Goal: Information Seeking & Learning: Learn about a topic

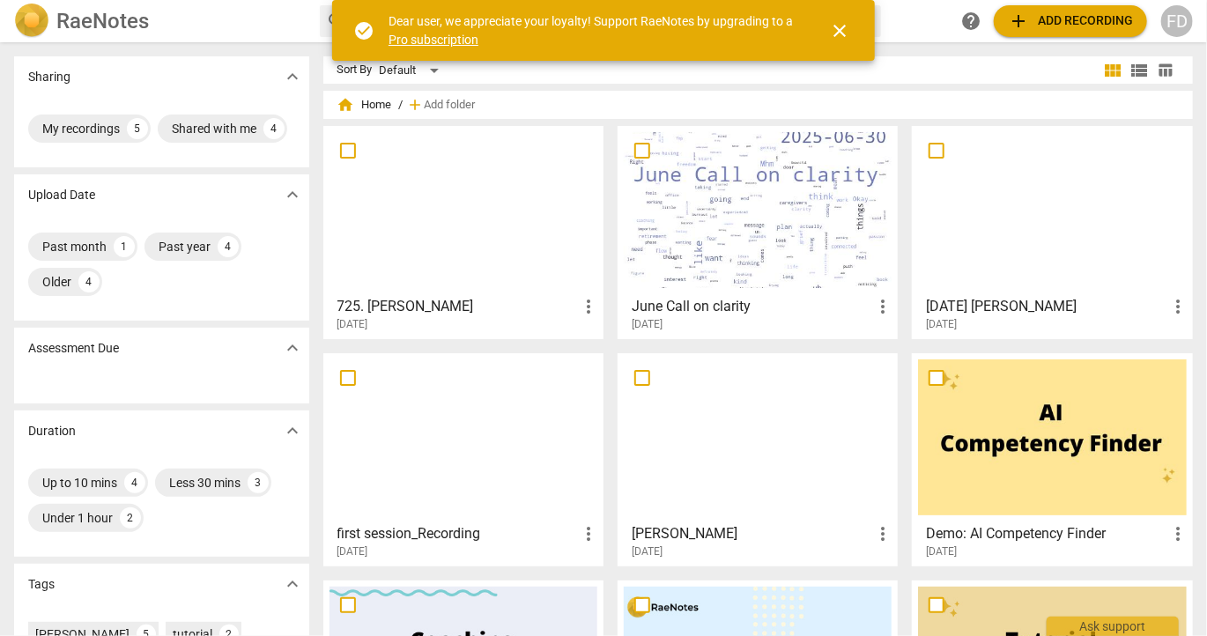
click at [410, 191] on div at bounding box center [464, 210] width 268 height 156
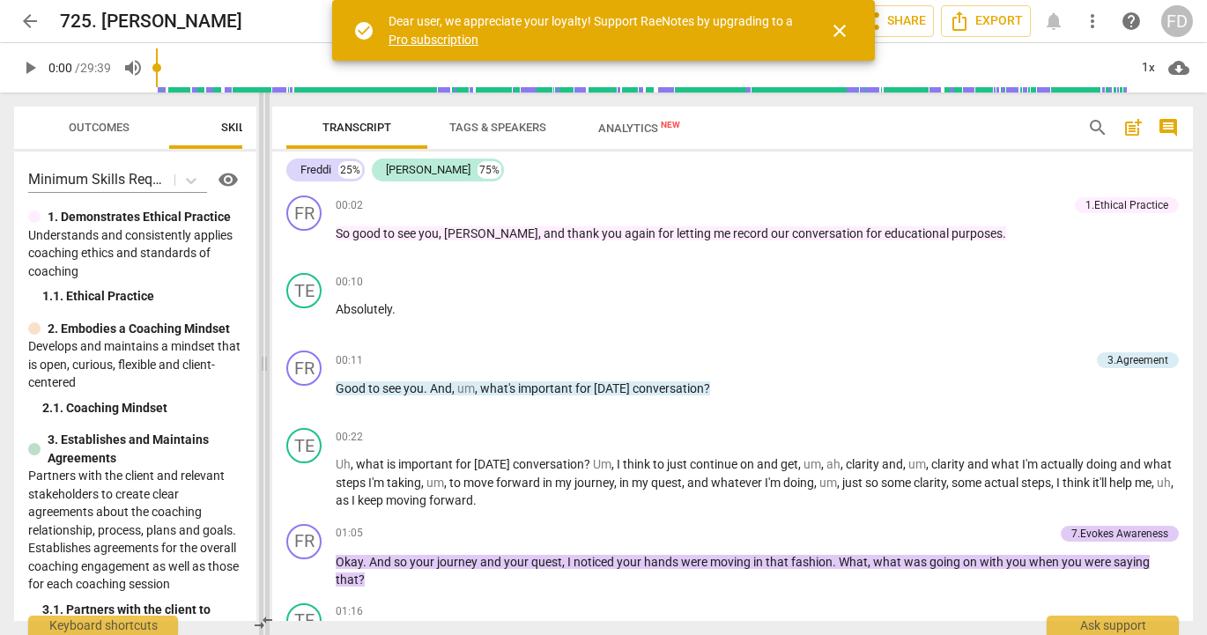
drag, startPoint x: 604, startPoint y: 359, endPoint x: 264, endPoint y: 326, distance: 341.7
click at [264, 326] on span at bounding box center [264, 364] width 11 height 543
click at [837, 29] on span "close" at bounding box center [839, 30] width 21 height 21
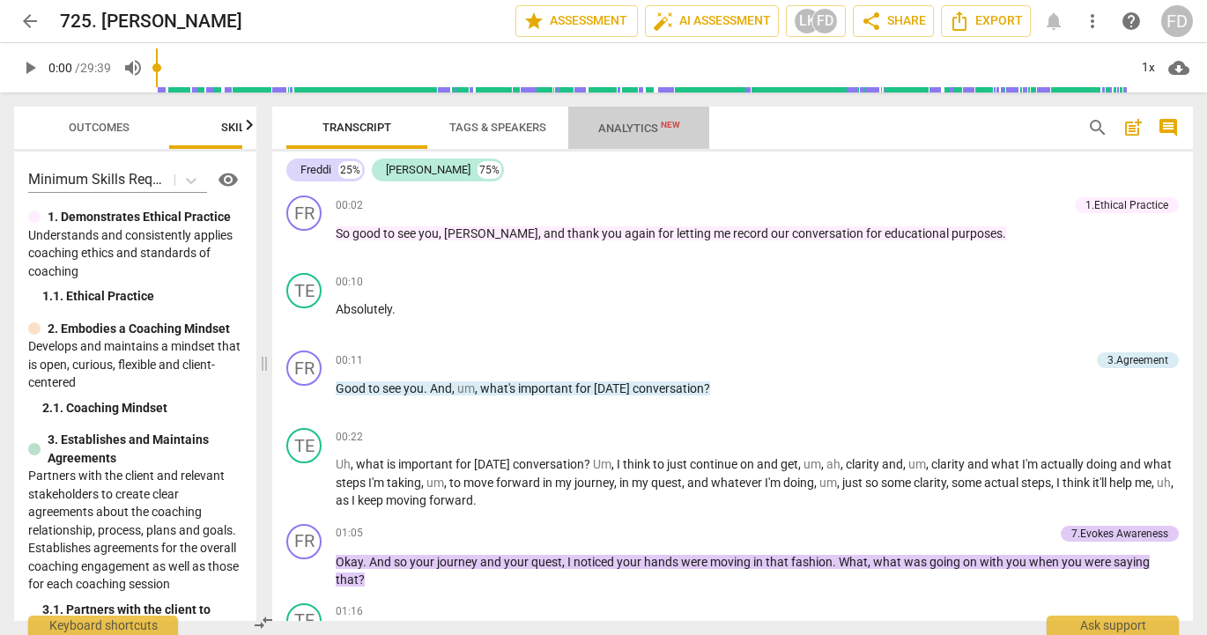
click at [622, 125] on span "Analytics New" at bounding box center [639, 128] width 82 height 13
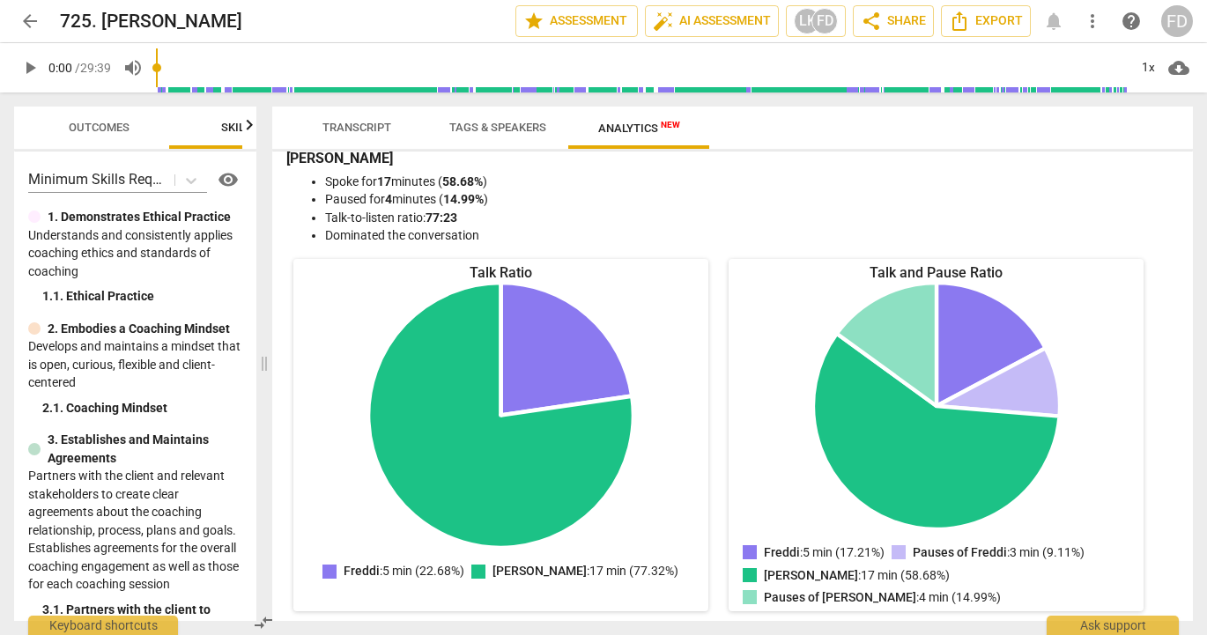
scroll to position [93, 0]
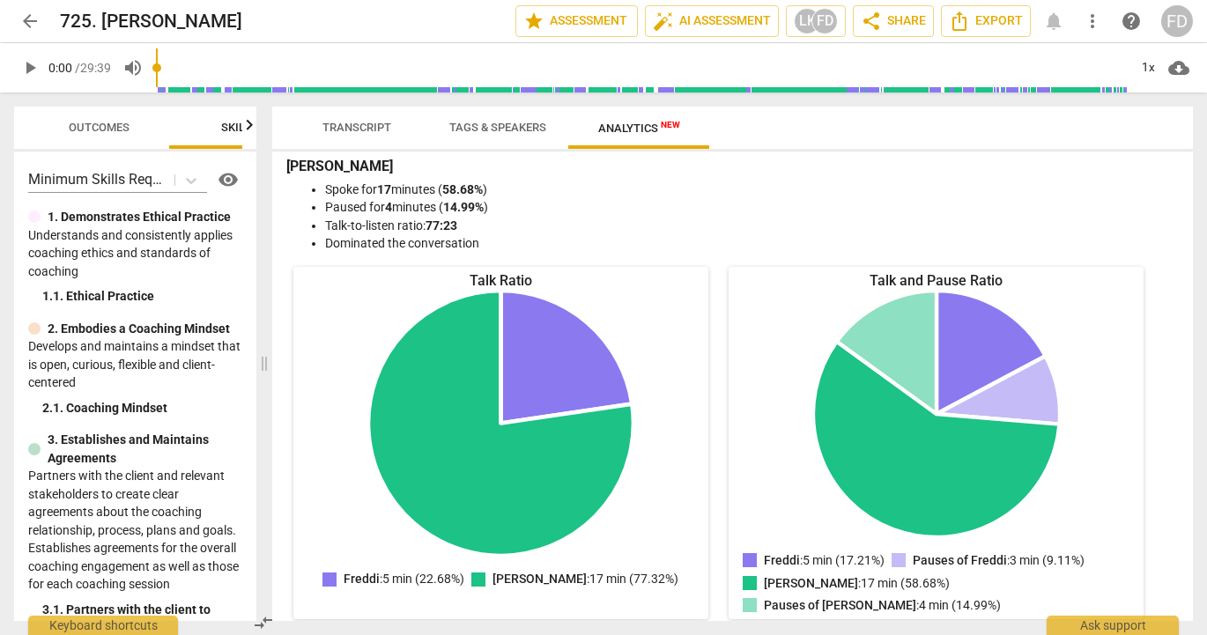
click at [345, 129] on span "Transcript" at bounding box center [357, 127] width 69 height 13
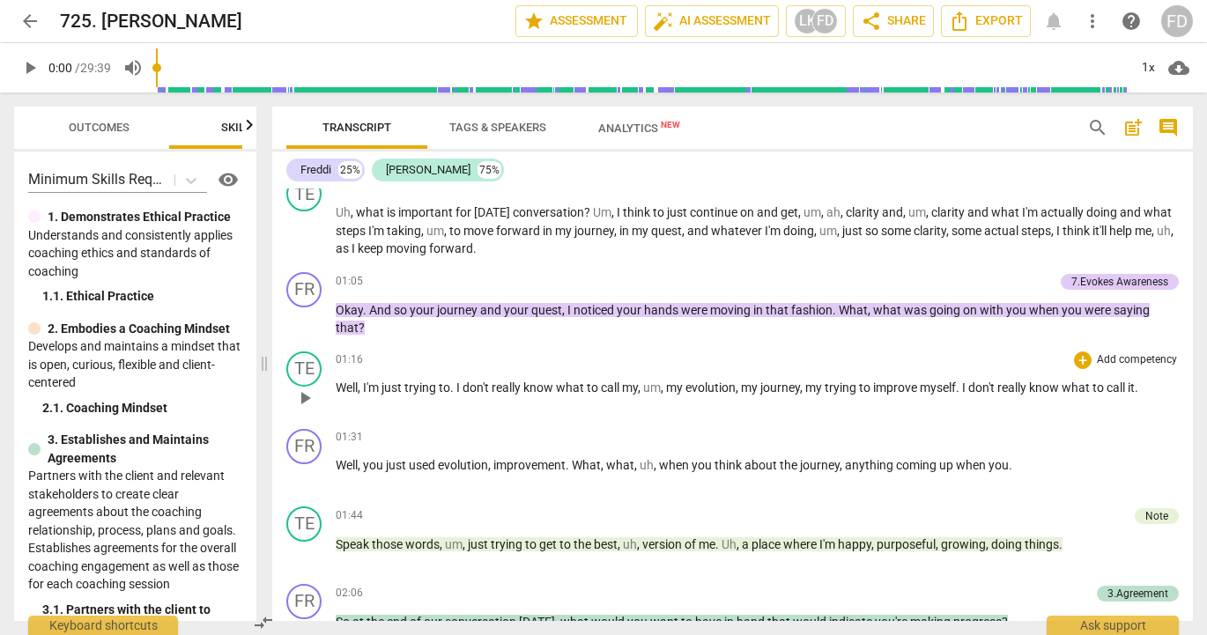
scroll to position [264, 0]
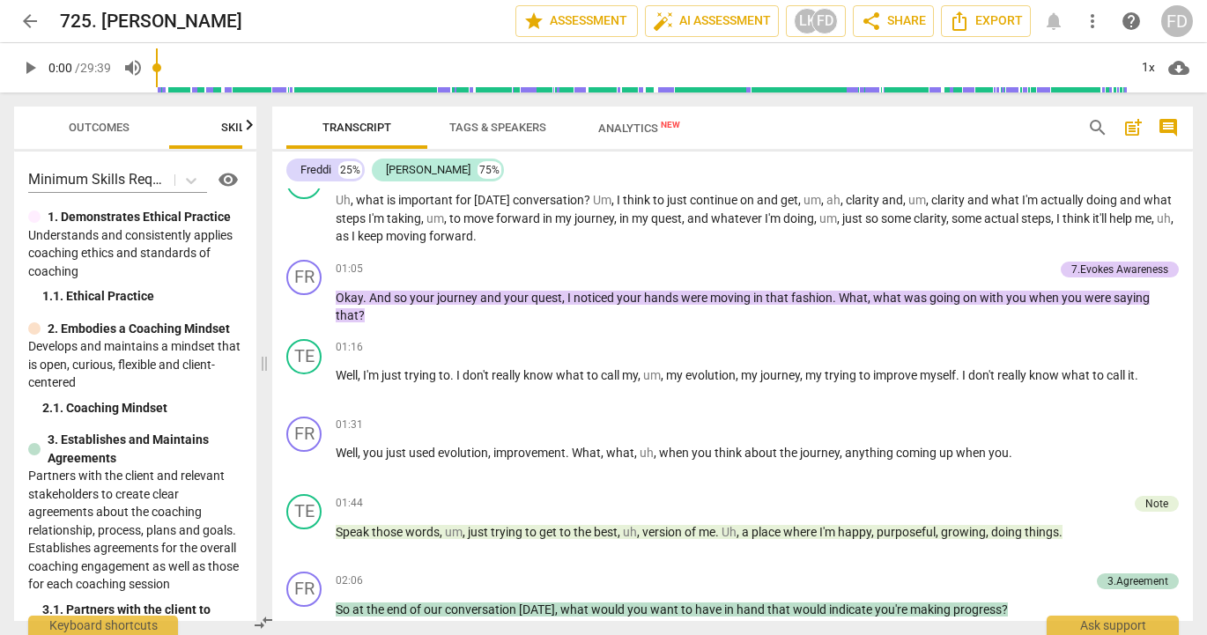
click at [787, 164] on div "Freddi 25% [PERSON_NAME] 75%" at bounding box center [732, 170] width 893 height 30
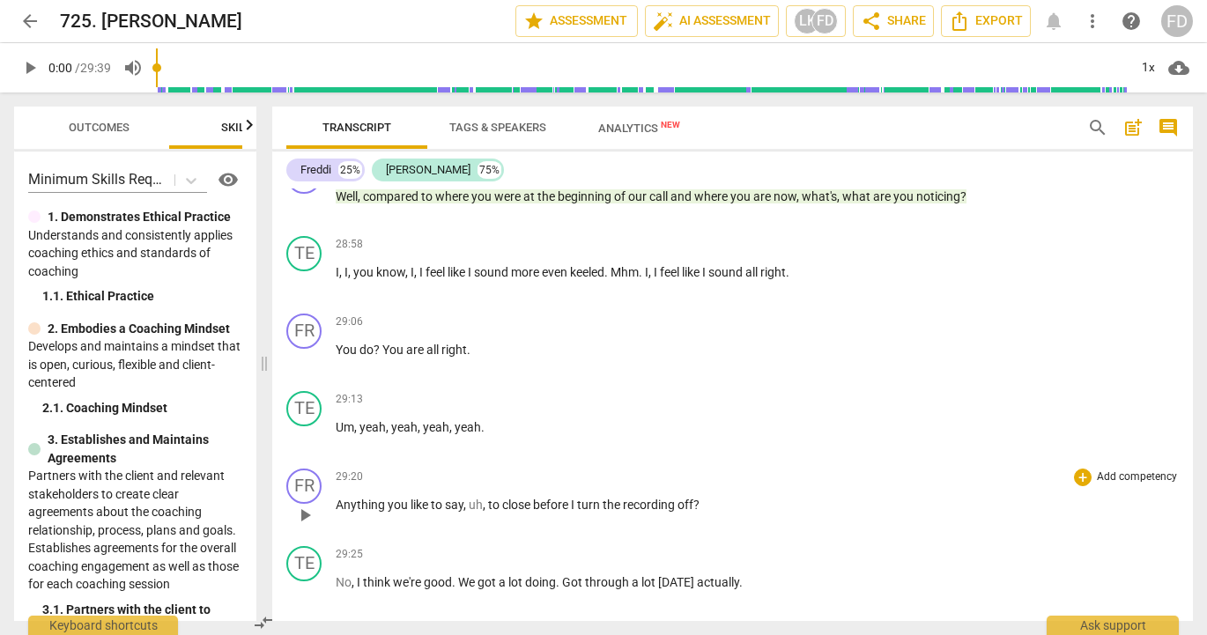
scroll to position [6797, 0]
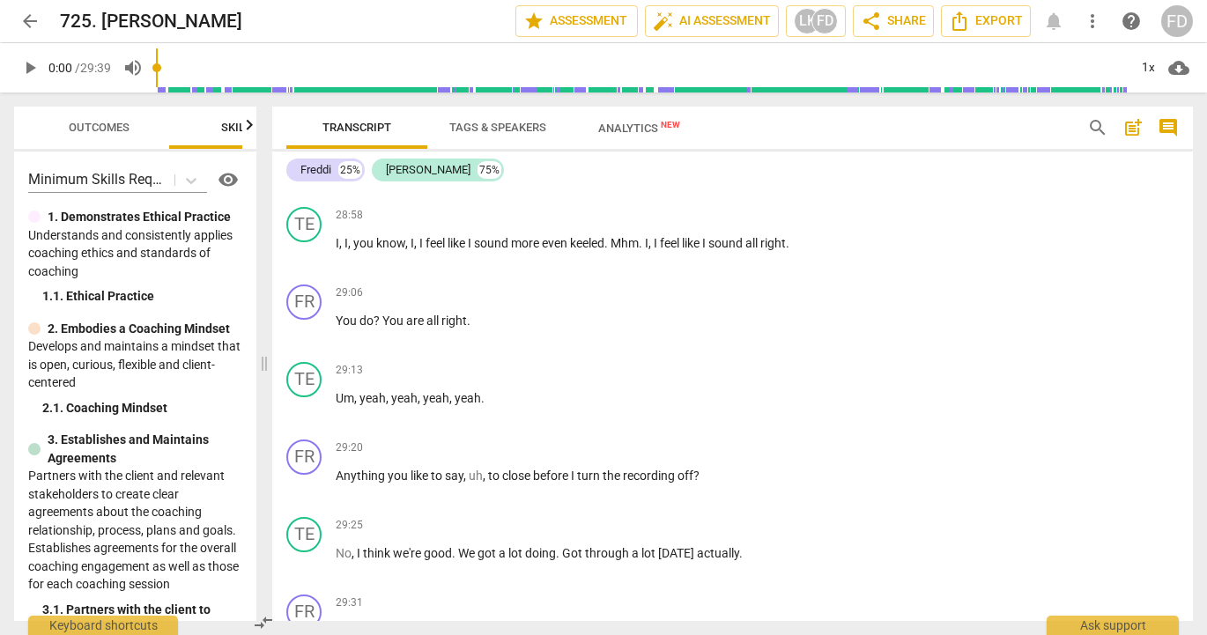
click at [775, 185] on div "Freddi 25% [PERSON_NAME] 75% FR play_arrow pause 00:02 + Add competency 1.Ethic…" at bounding box center [732, 387] width 921 height 470
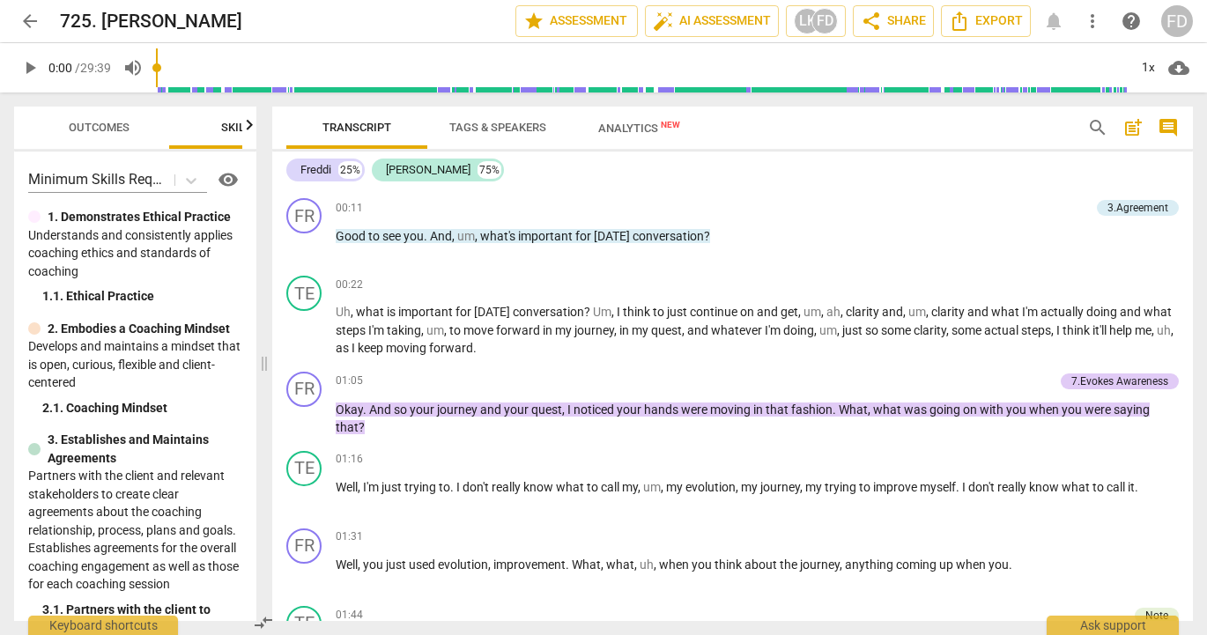
scroll to position [0, 0]
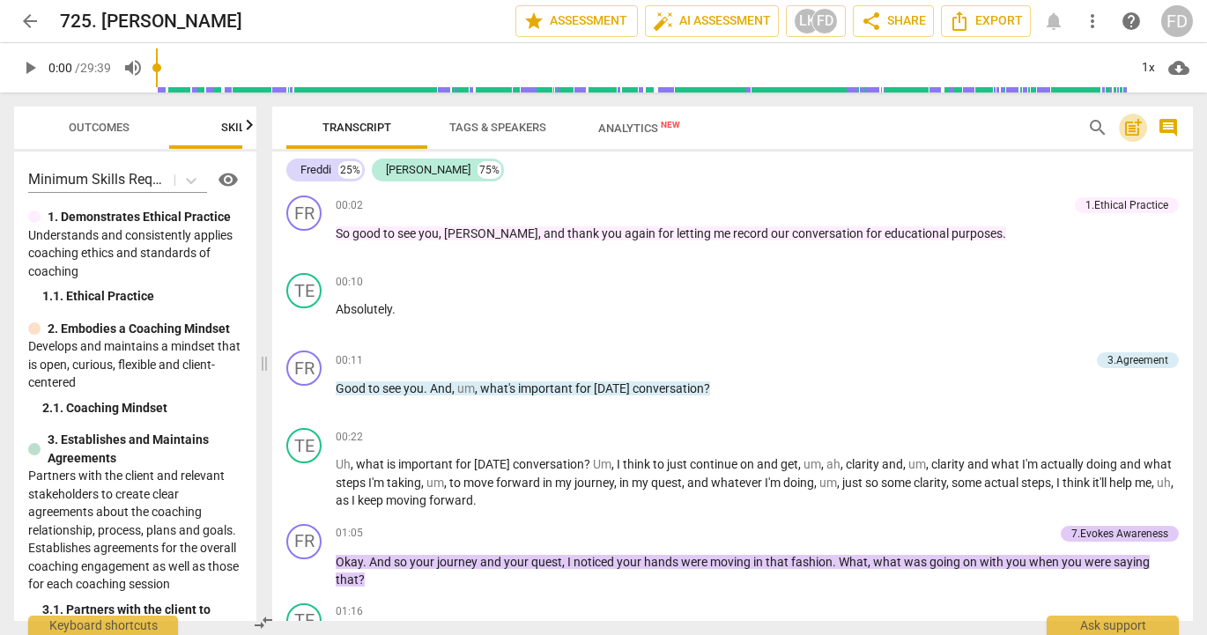
click at [1137, 127] on span "post_add" at bounding box center [1133, 127] width 21 height 21
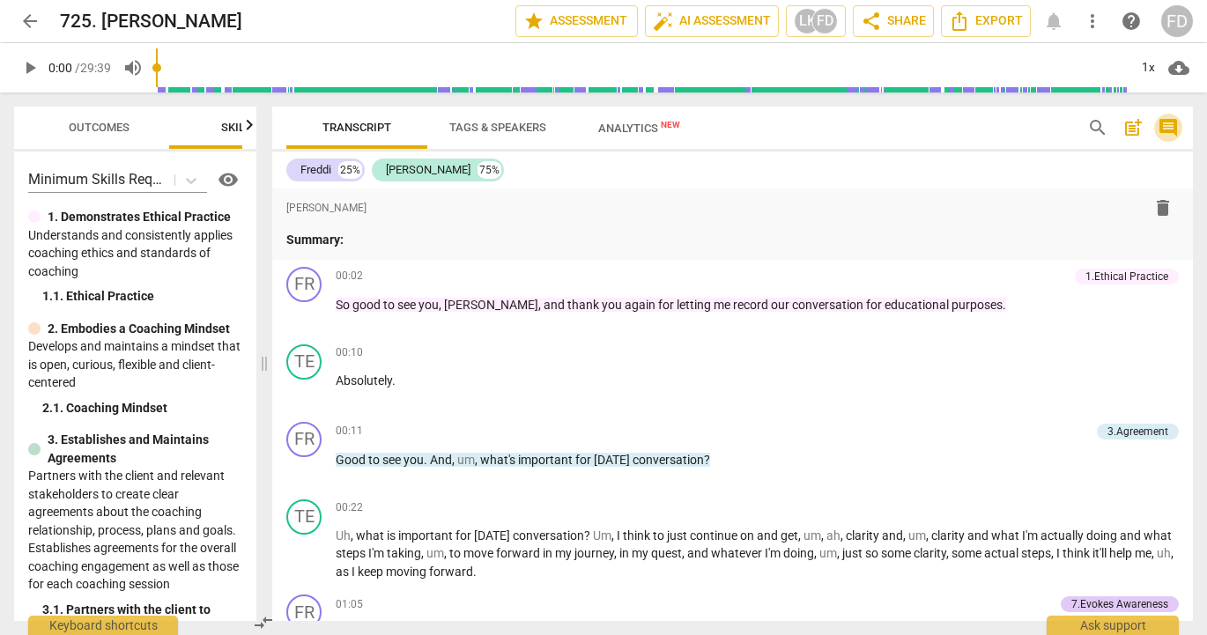
click at [1171, 124] on span "comment" at bounding box center [1168, 127] width 21 height 21
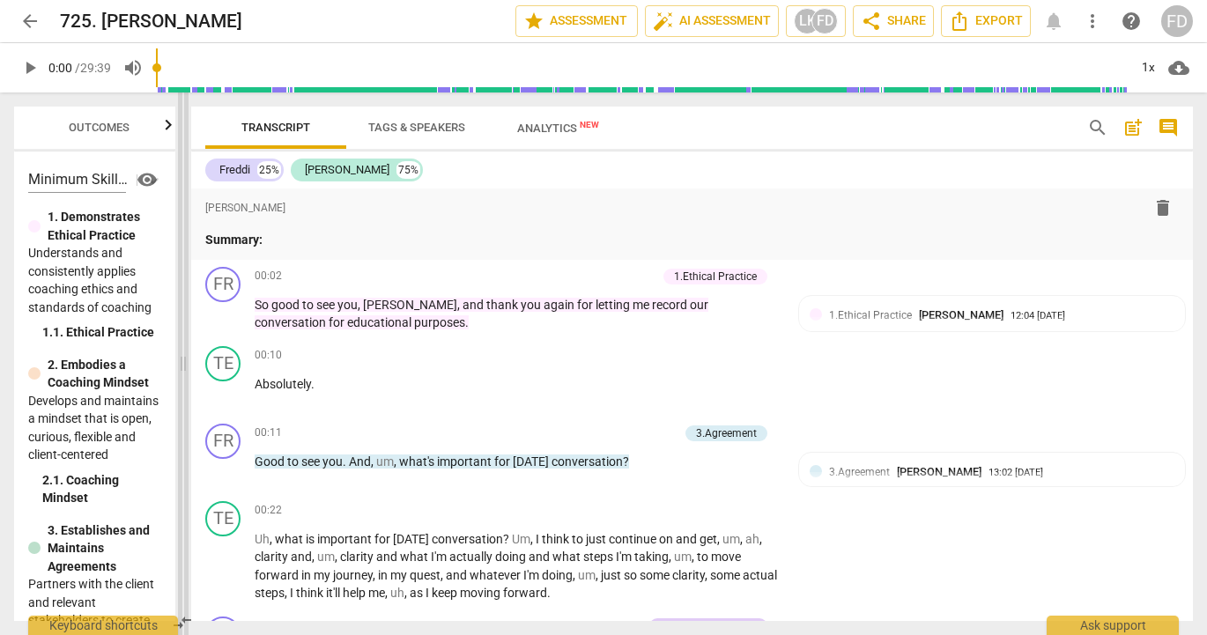
drag, startPoint x: 452, startPoint y: 368, endPoint x: 185, endPoint y: 364, distance: 267.1
click at [185, 364] on span at bounding box center [183, 364] width 11 height 543
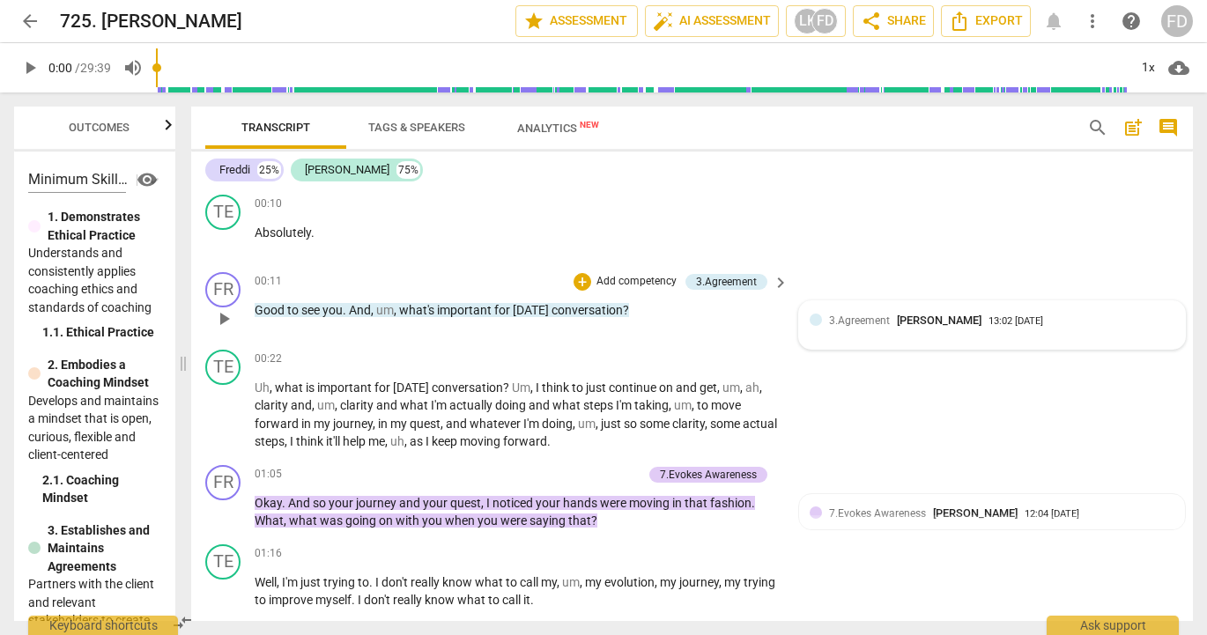
scroll to position [176, 0]
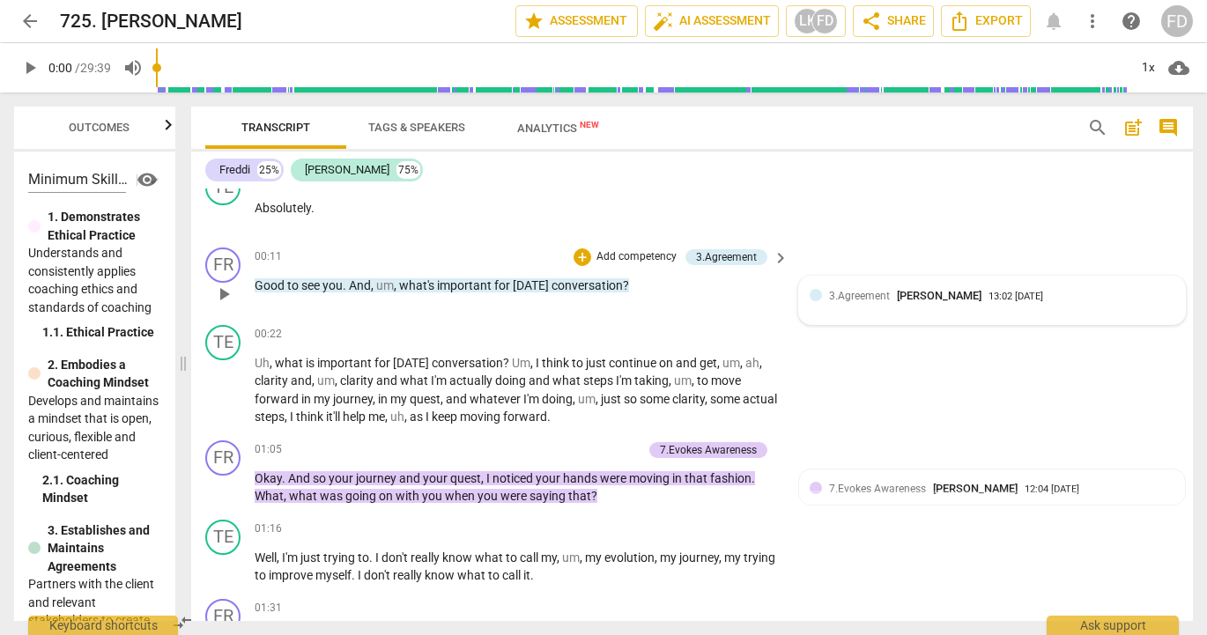
click at [1057, 298] on div "3.Agreement [PERSON_NAME] 13:02 [DATE]" at bounding box center [1001, 295] width 345 height 17
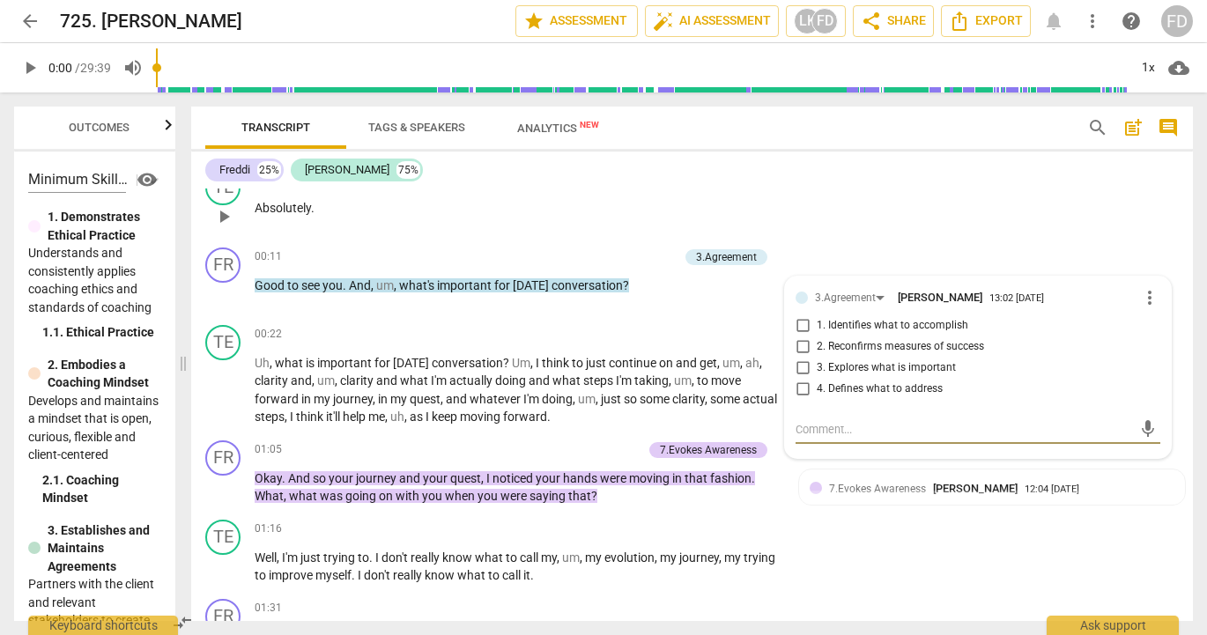
click at [1013, 205] on div "TE play_arrow pause 00:10 + Add competency keyboard_arrow_right Absolutely ." at bounding box center [692, 202] width 1002 height 78
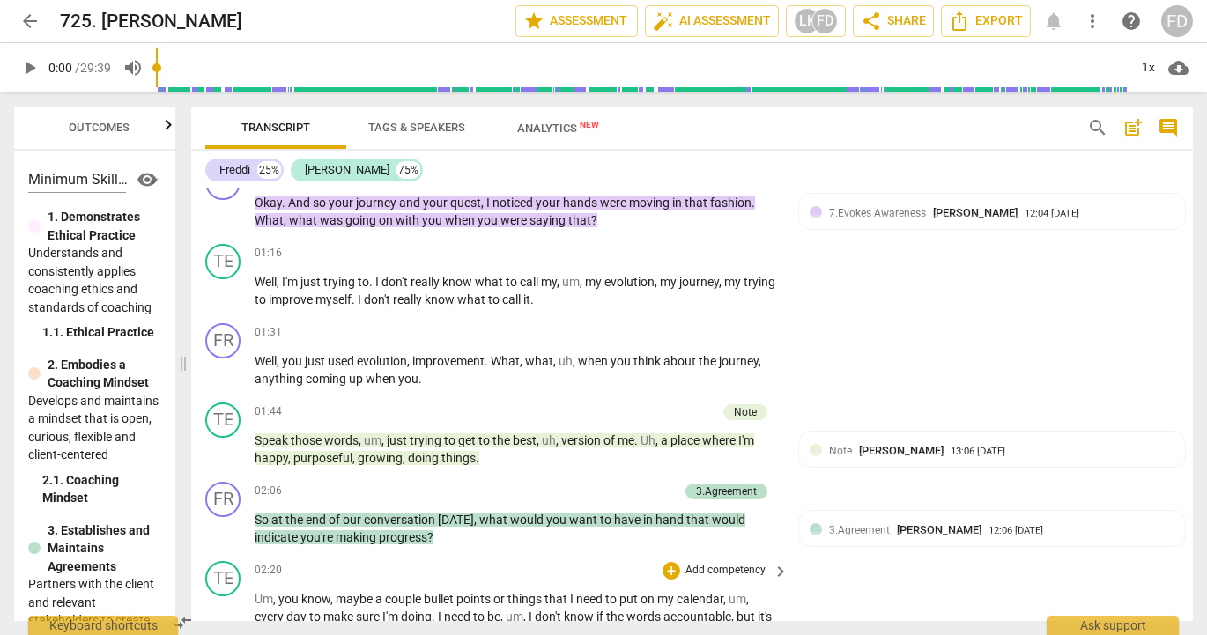
scroll to position [441, 0]
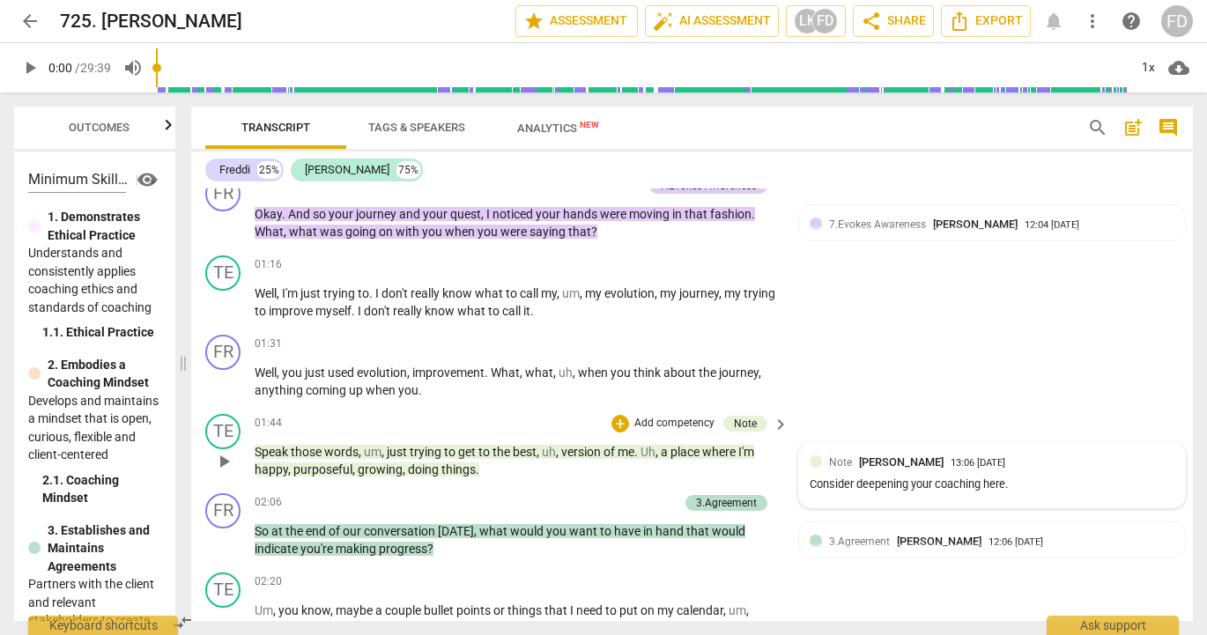
click at [1015, 476] on div "Note [PERSON_NAME] 13:06 [DATE] Consider deepening your coaching here." at bounding box center [992, 475] width 365 height 43
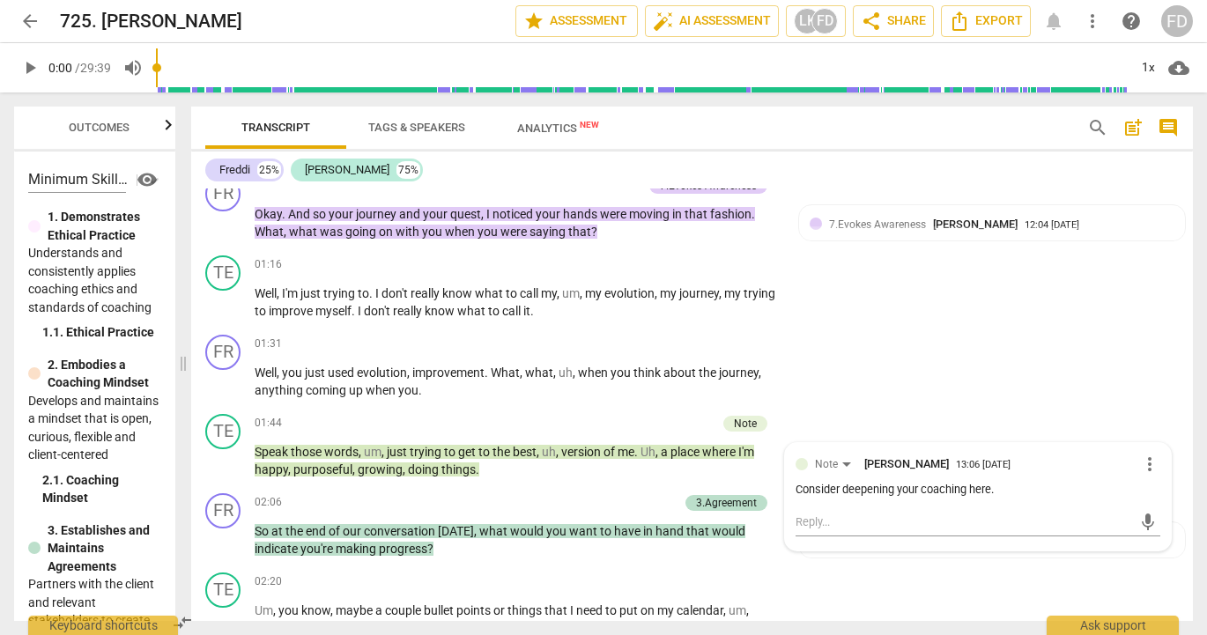
click at [877, 177] on div "Freddi 25% [PERSON_NAME] 75%" at bounding box center [692, 170] width 974 height 30
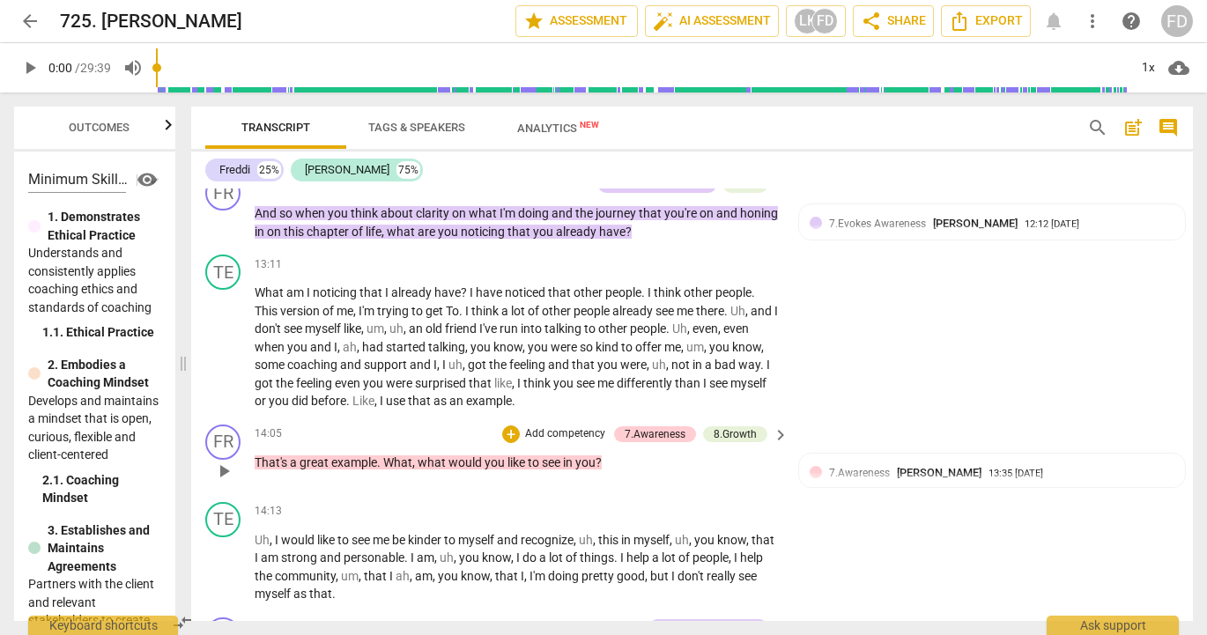
scroll to position [3437, 0]
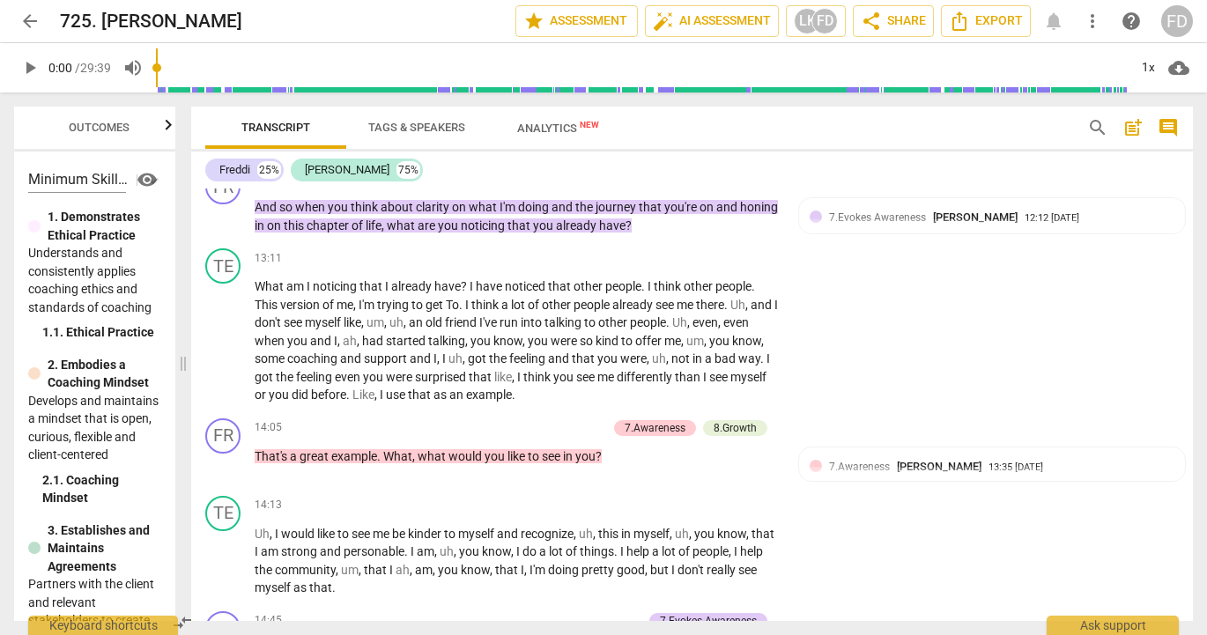
click at [784, 169] on div "Freddi 25% [PERSON_NAME] 75%" at bounding box center [692, 170] width 974 height 30
click at [793, 167] on div "Freddi 25% [PERSON_NAME] 75%" at bounding box center [692, 170] width 974 height 30
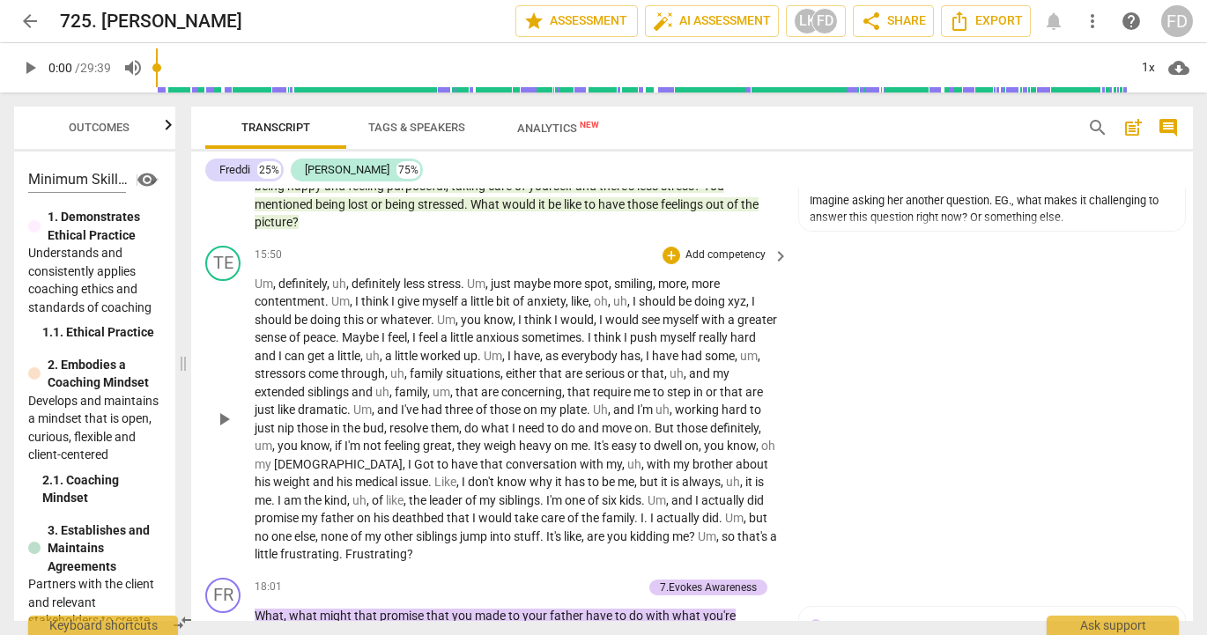
scroll to position [4054, 0]
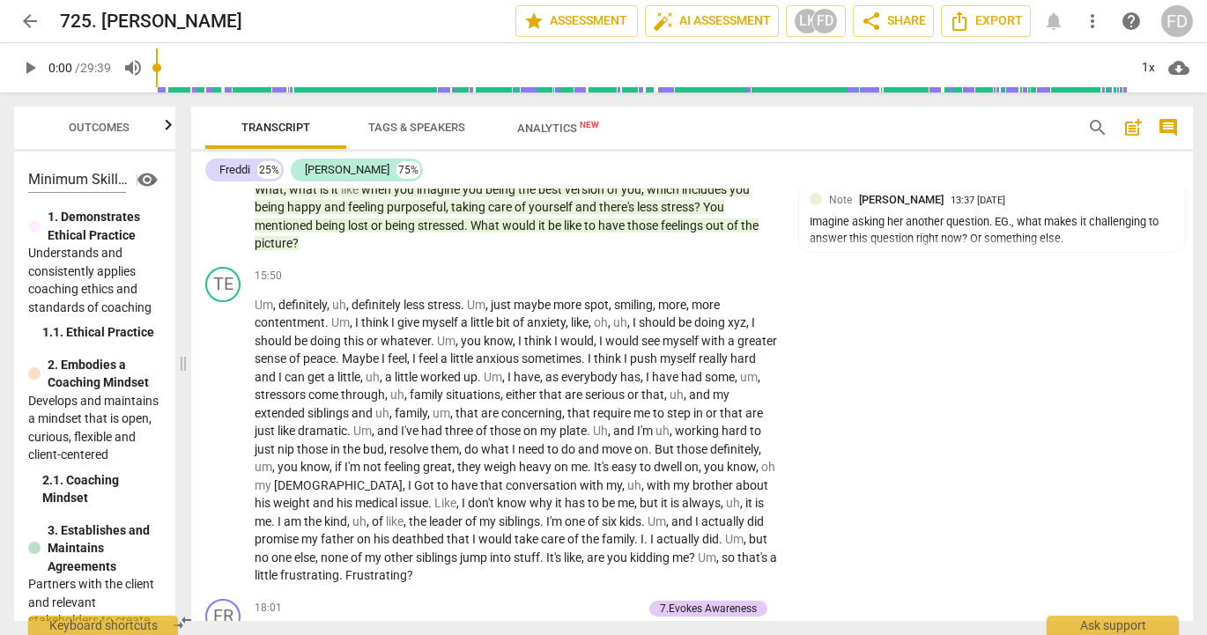
click at [809, 134] on div "Transcript Tags & Speakers Analytics New" at bounding box center [632, 128] width 854 height 42
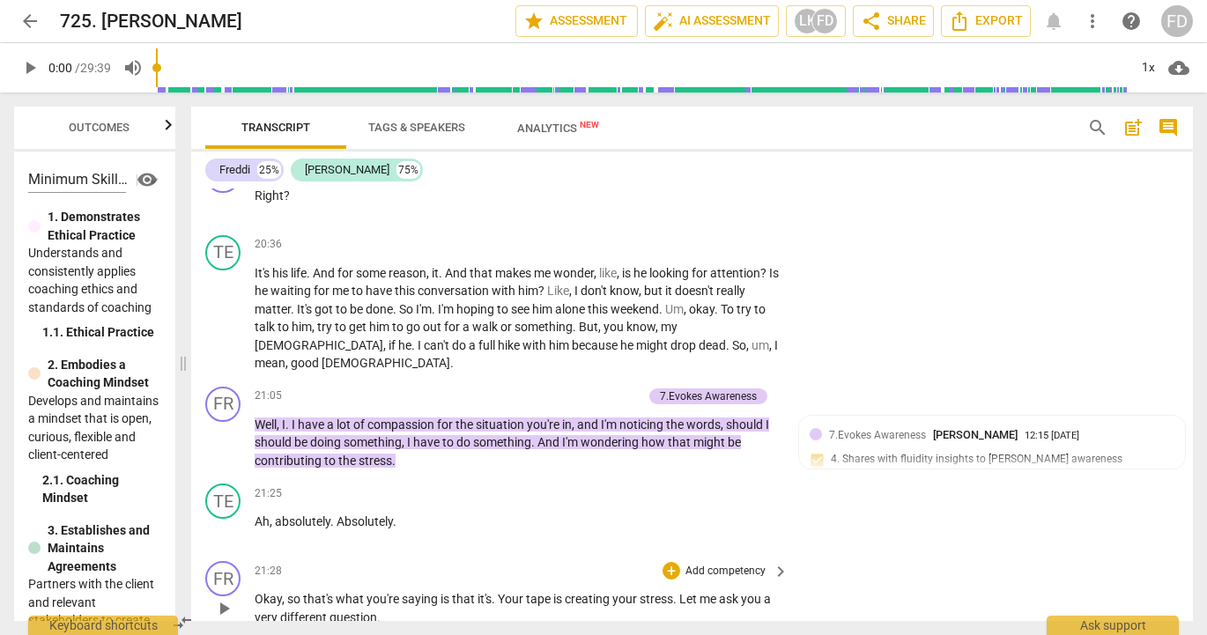
scroll to position [5023, 0]
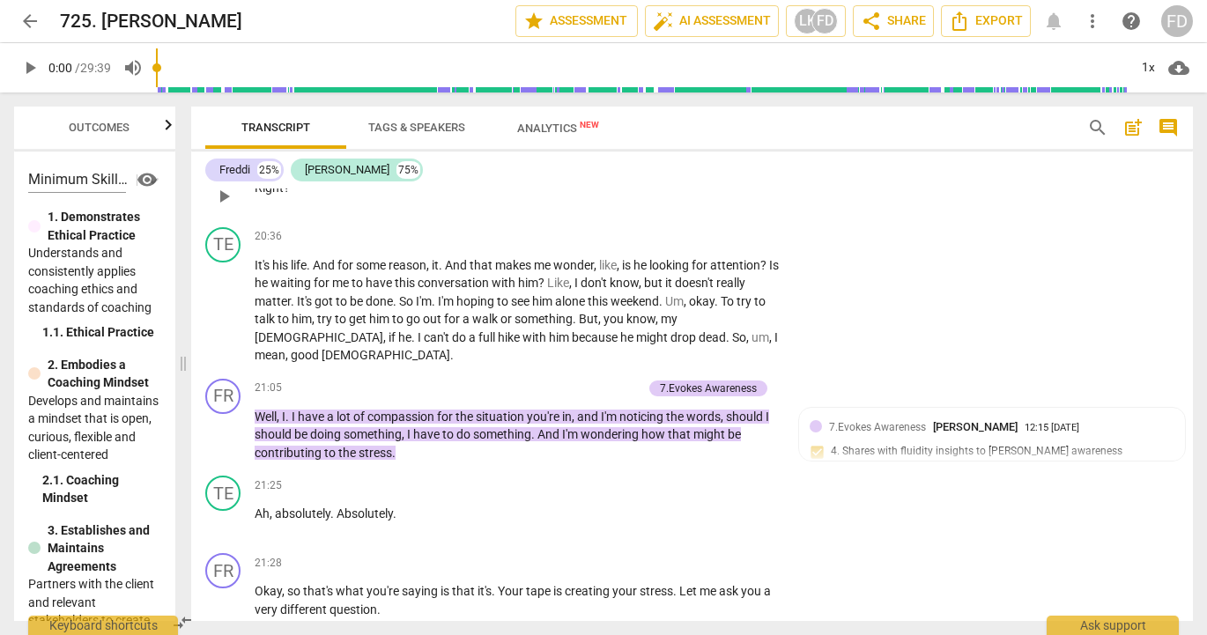
click at [939, 189] on div "FR play_arrow pause 20:36 + Add competency keyboard_arrow_right Right ?" at bounding box center [692, 182] width 1002 height 78
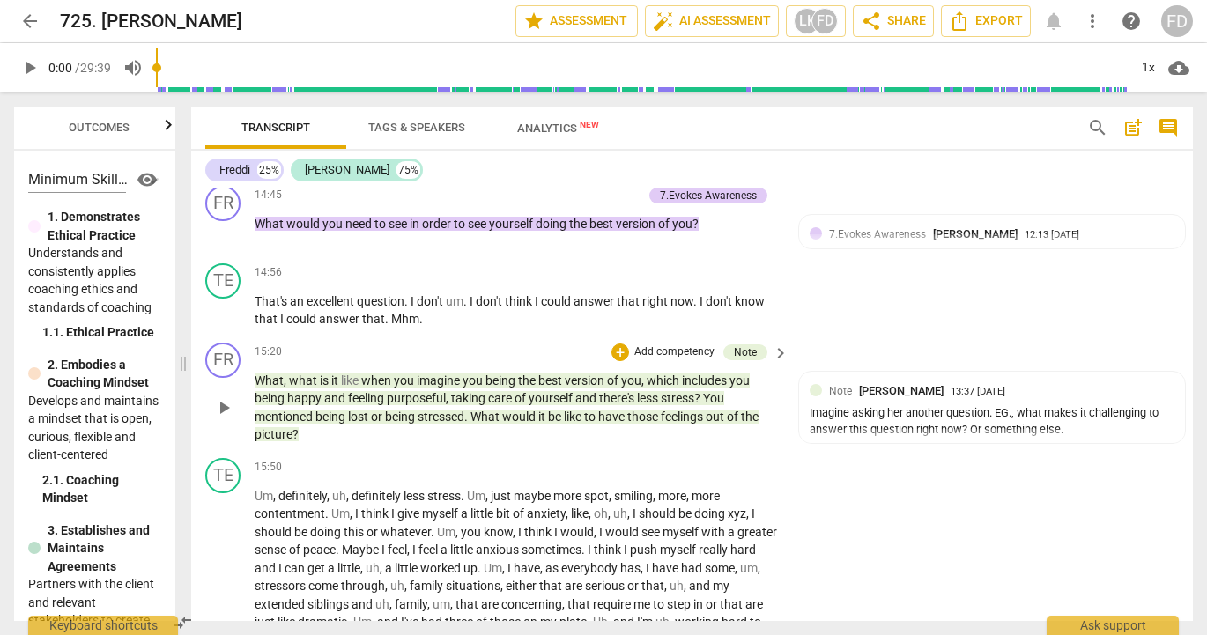
scroll to position [3878, 0]
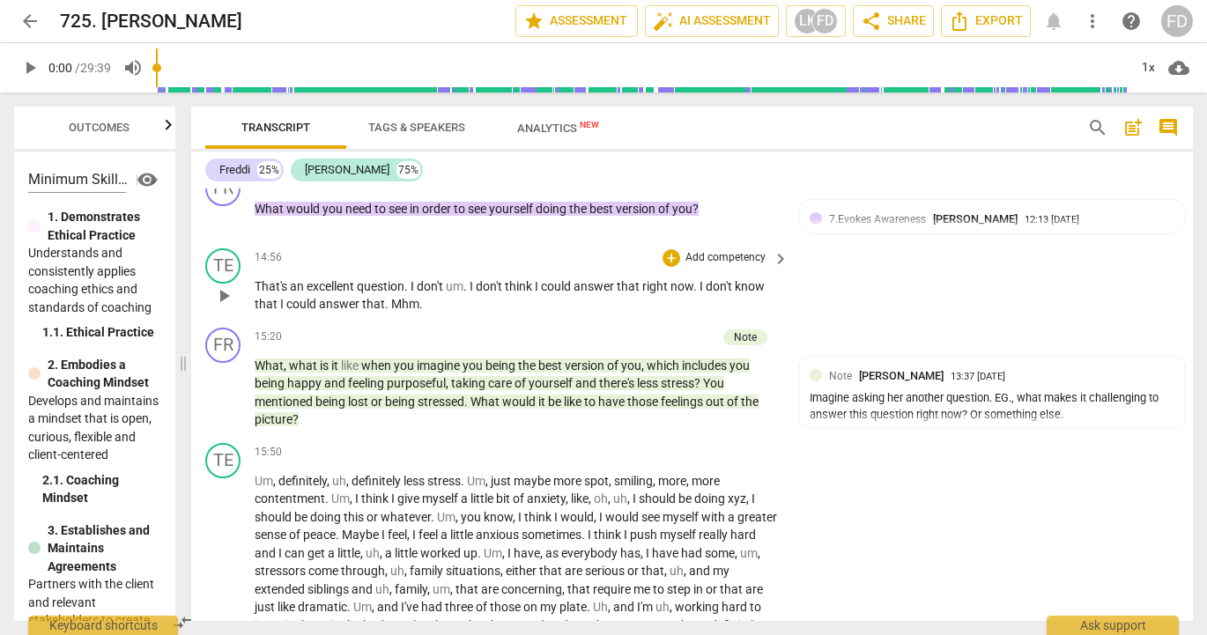
click at [779, 258] on span "keyboard_arrow_right" at bounding box center [780, 259] width 21 height 21
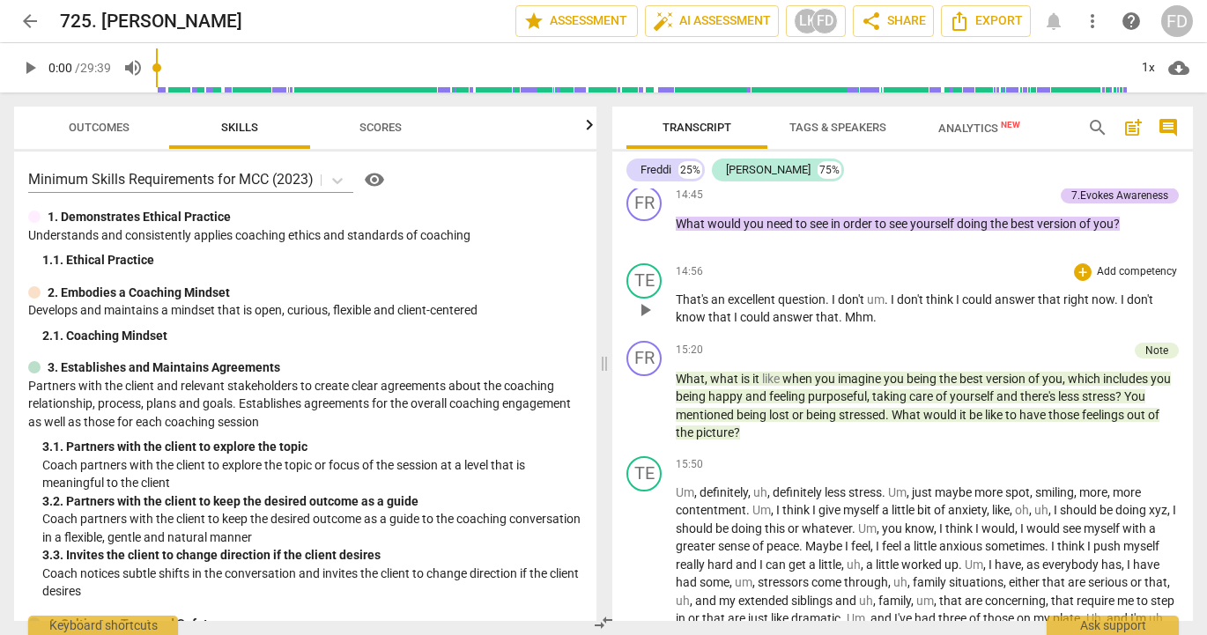
scroll to position [3893, 0]
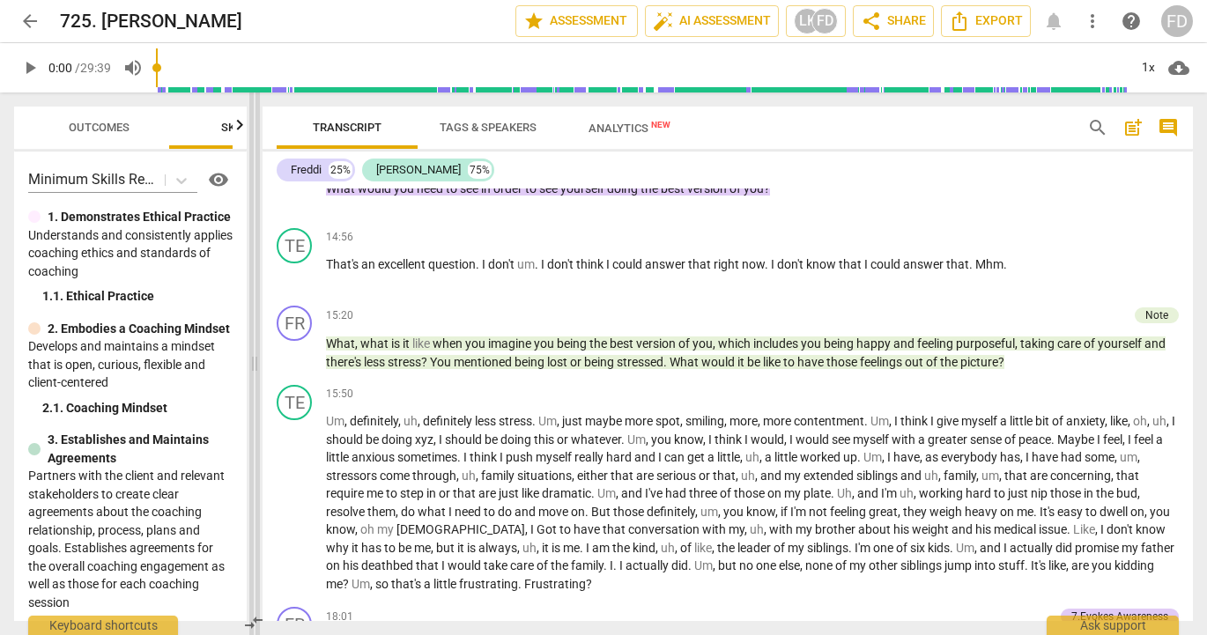
drag, startPoint x: 605, startPoint y: 361, endPoint x: 255, endPoint y: 359, distance: 349.9
click at [255, 359] on span at bounding box center [254, 364] width 11 height 543
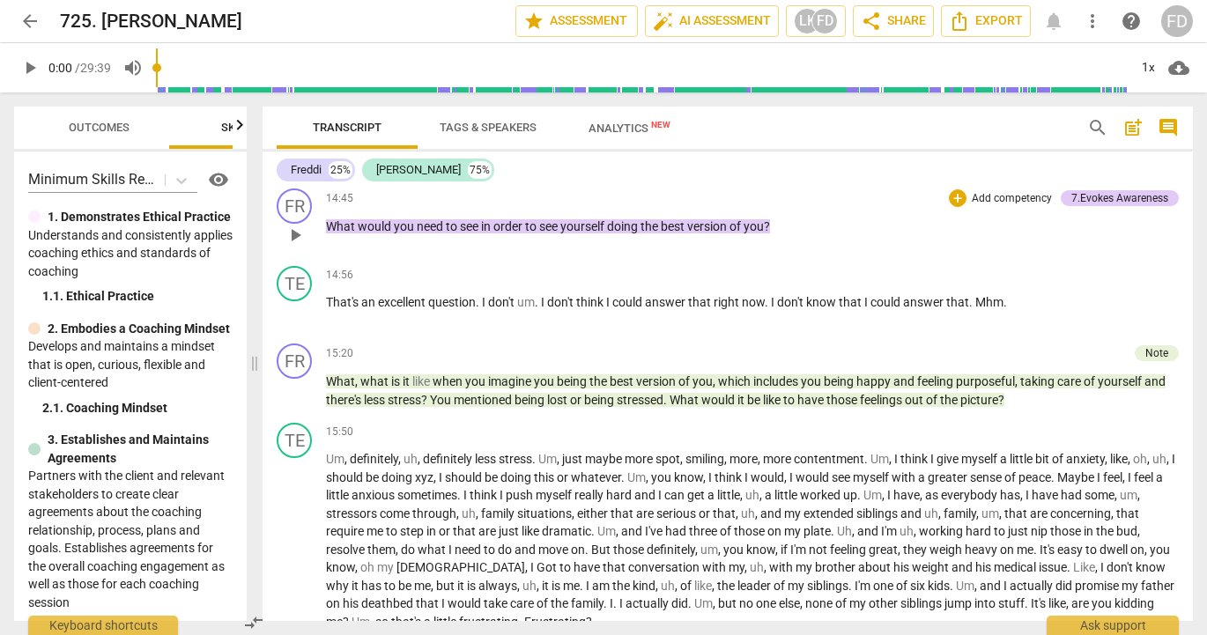
click at [901, 193] on div "14:45 + Add competency 7.Evokes Awareness keyboard_arrow_right What would you n…" at bounding box center [752, 220] width 853 height 63
click at [856, 179] on div "Freddi 25% [PERSON_NAME] 75%" at bounding box center [728, 170] width 902 height 30
click at [627, 128] on span "Analytics New" at bounding box center [630, 128] width 82 height 13
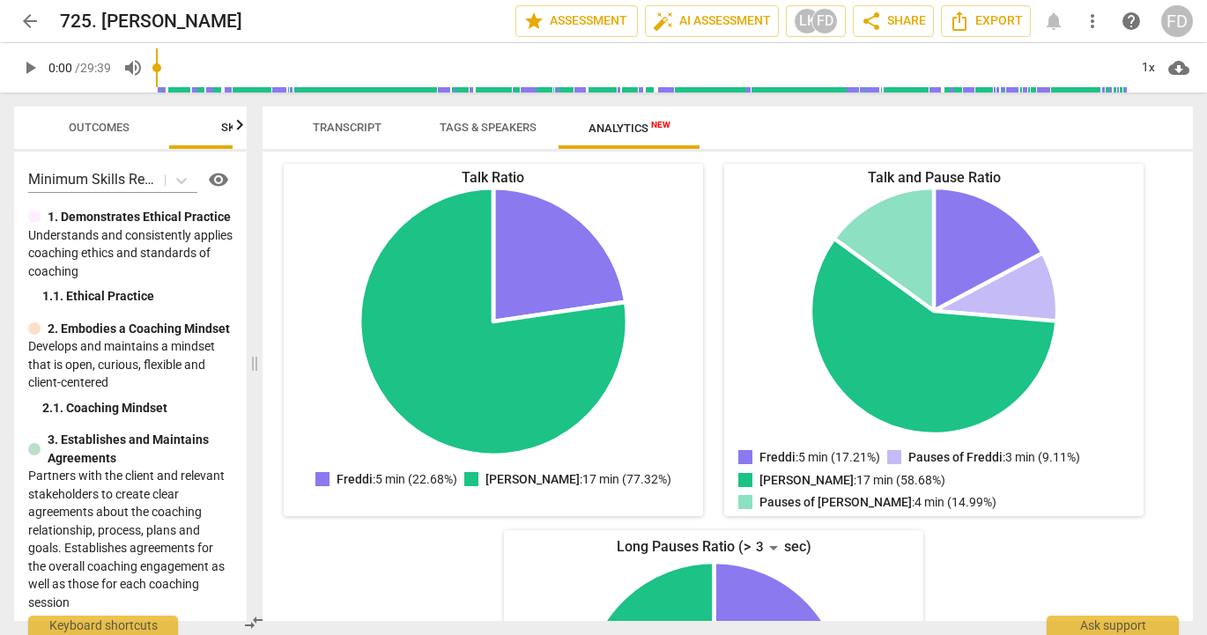
scroll to position [181, 0]
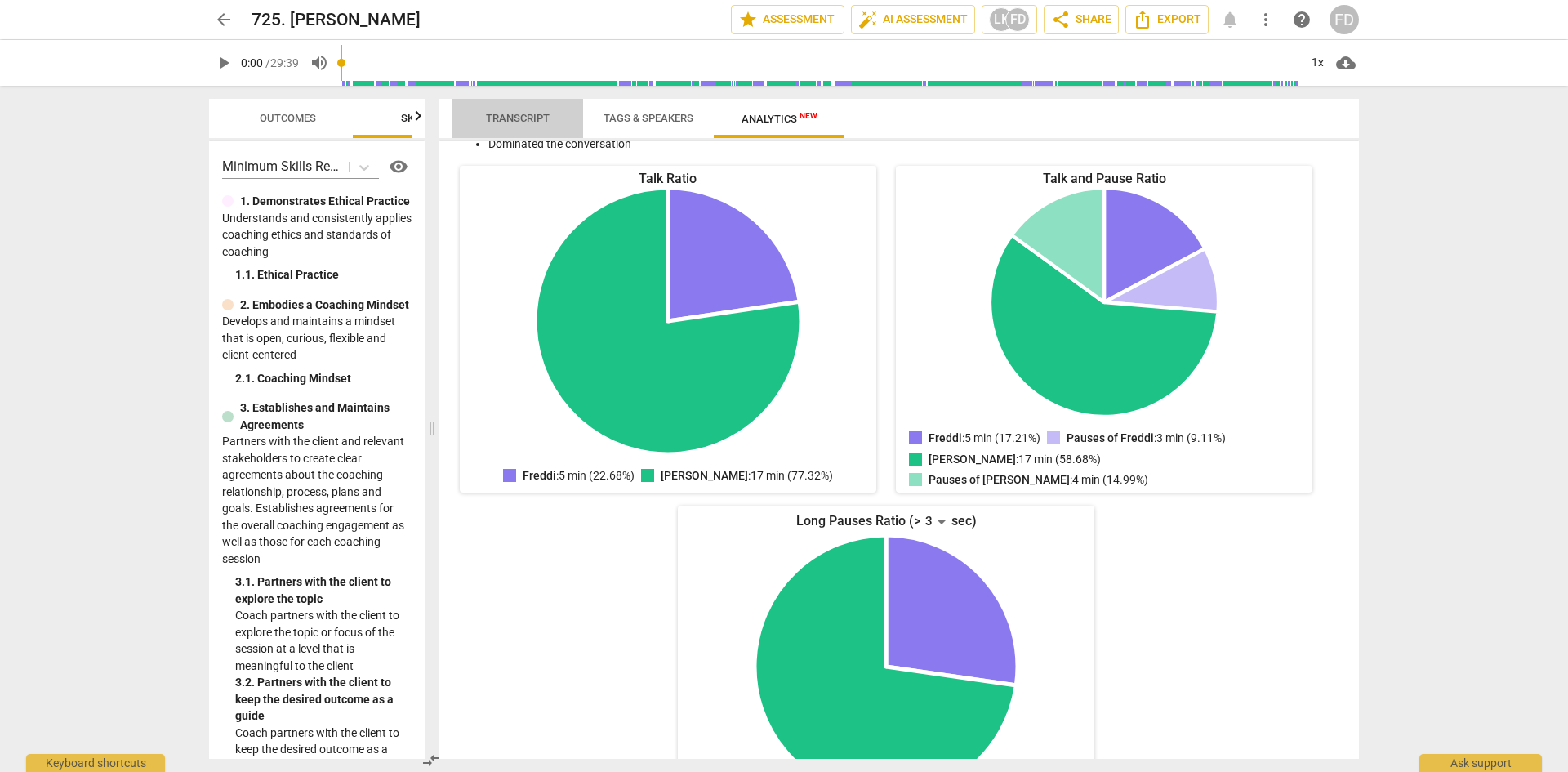
click at [518, 120] on span "Transcript" at bounding box center [517, 118] width 64 height 12
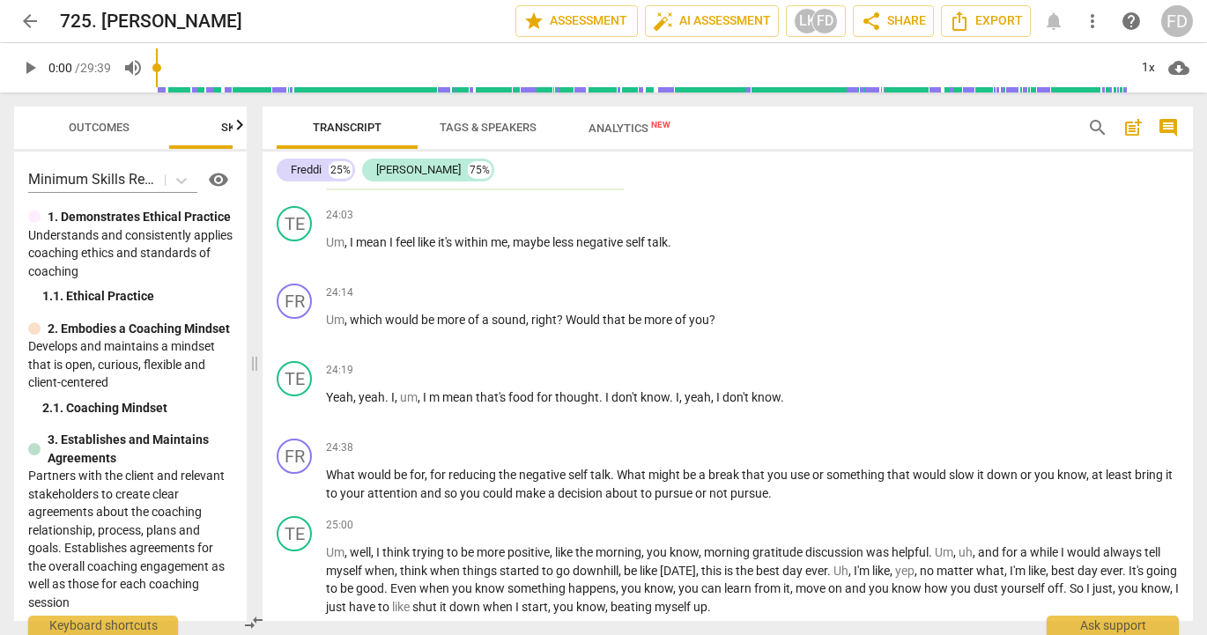
scroll to position [5156, 0]
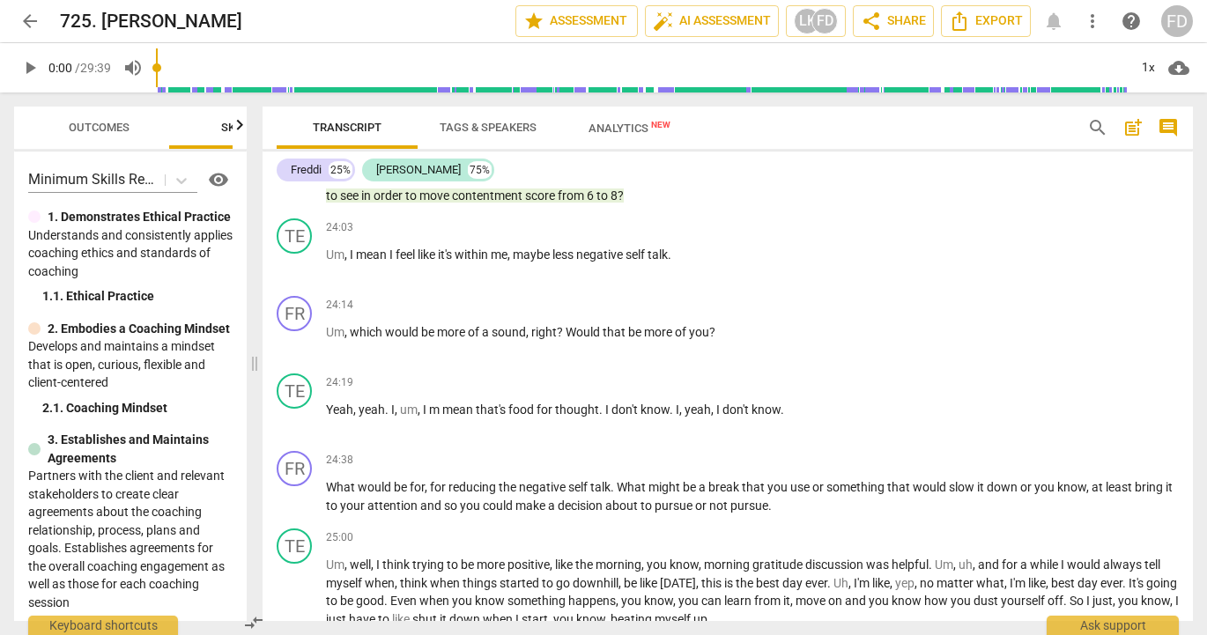
click at [1091, 127] on span "search" at bounding box center [1098, 127] width 21 height 21
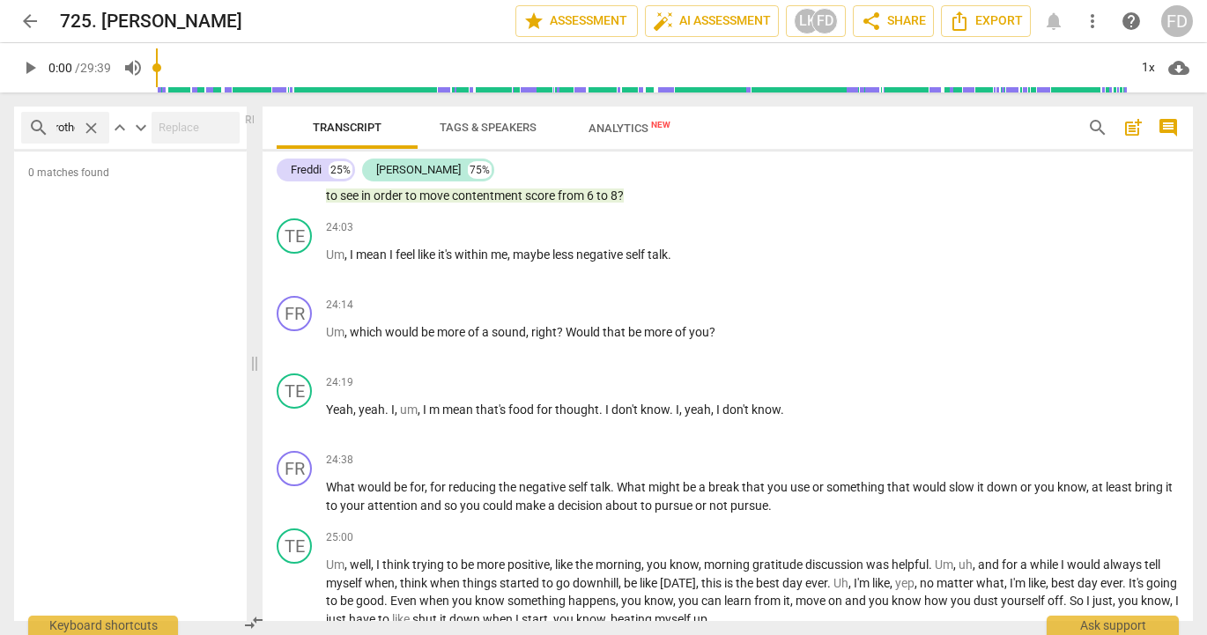
scroll to position [0, 18]
type input "brother"
click at [531, 242] on div "24:03 + Add competency keyboard_arrow_right Um , I mean I feel like it's within…" at bounding box center [752, 250] width 853 height 63
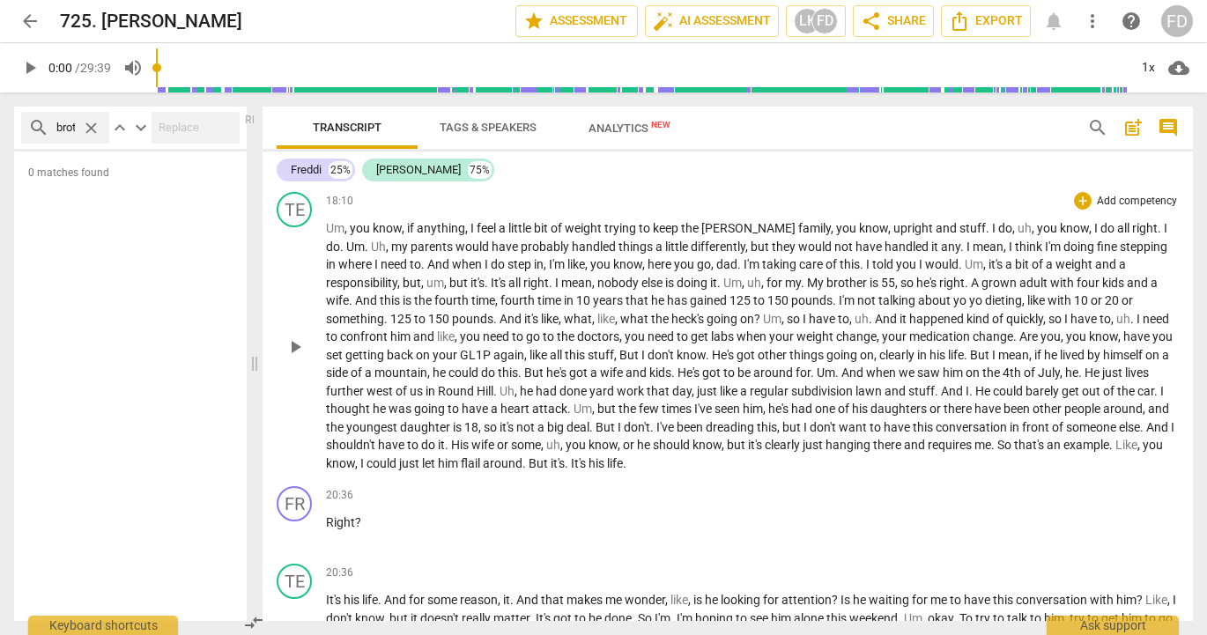
scroll to position [3745, 0]
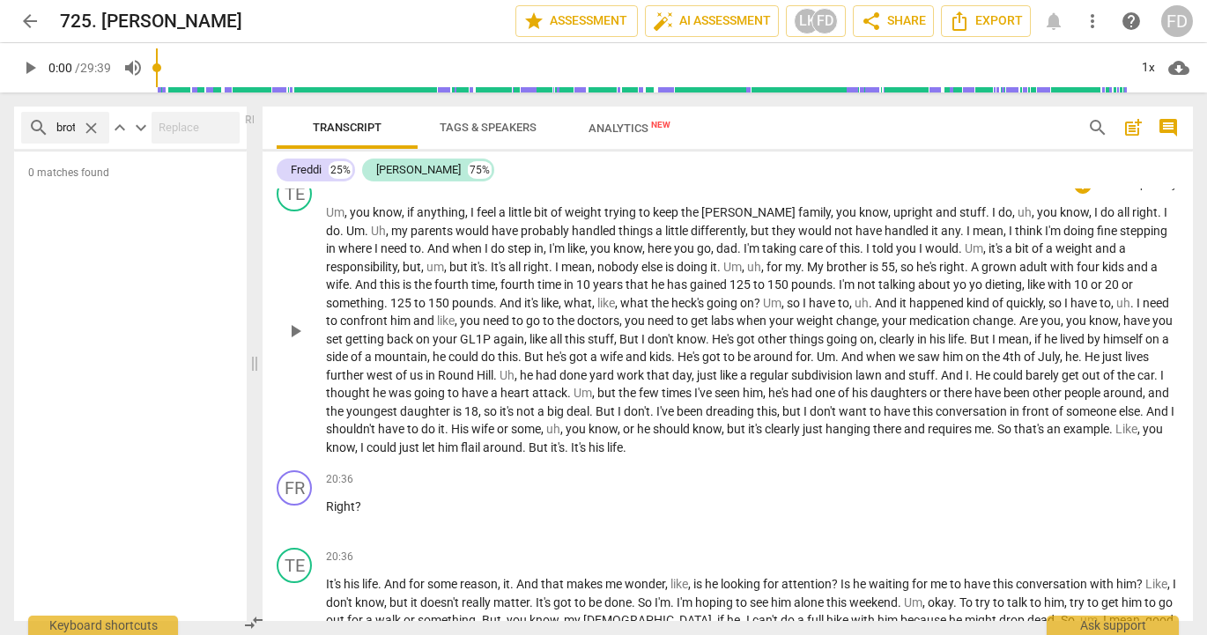
click at [835, 224] on span "not" at bounding box center [845, 231] width 21 height 14
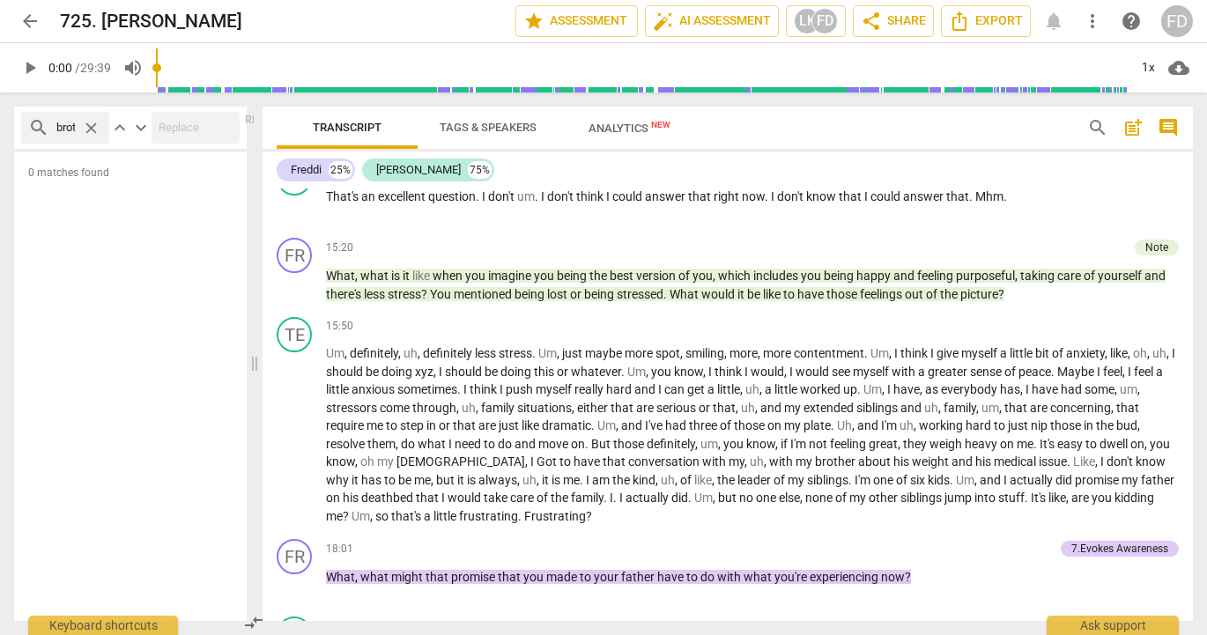
click at [827, 174] on div "Freddi 25% [PERSON_NAME] 75%" at bounding box center [728, 170] width 902 height 30
click at [731, 187] on div "Freddi 25% [PERSON_NAME] 75% format_bold format_list_bulleted [PERSON_NAME] del…" at bounding box center [728, 387] width 931 height 470
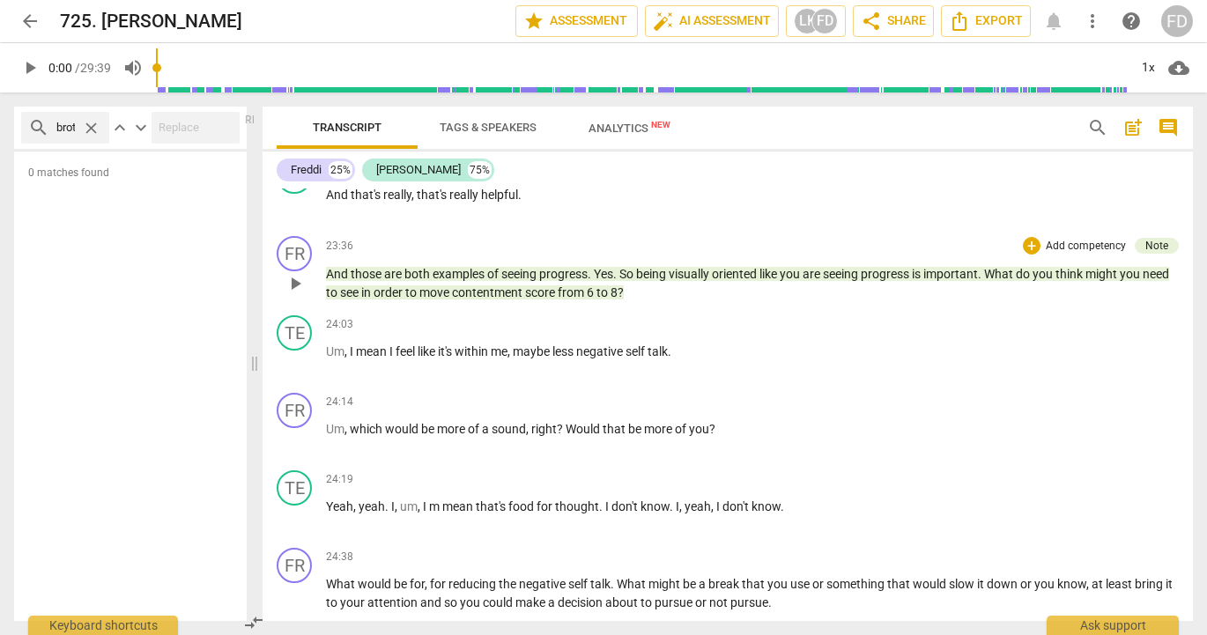
scroll to position [5067, 0]
